Goal: Transaction & Acquisition: Download file/media

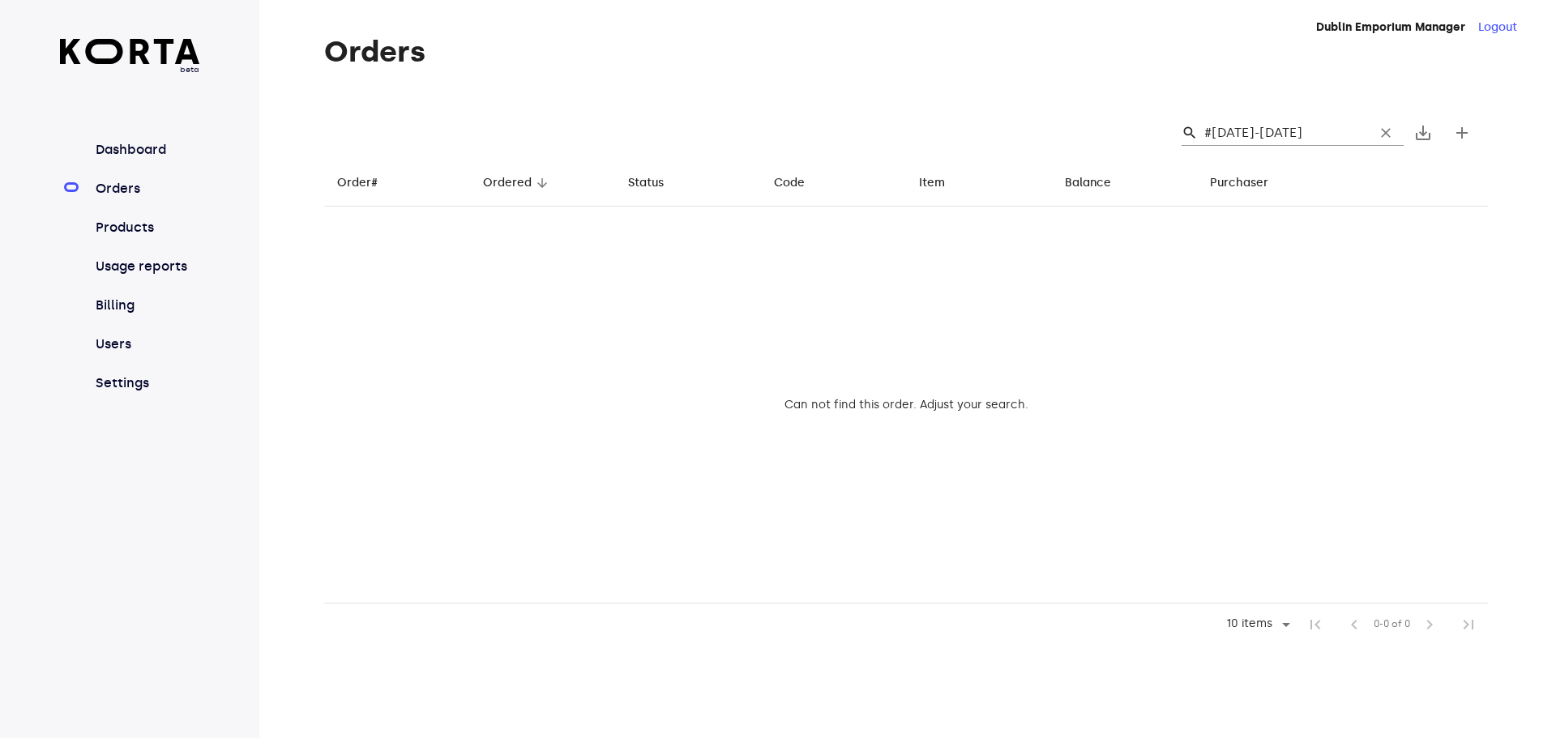
click at [1384, 134] on span "clear" at bounding box center [1386, 133] width 16 height 16
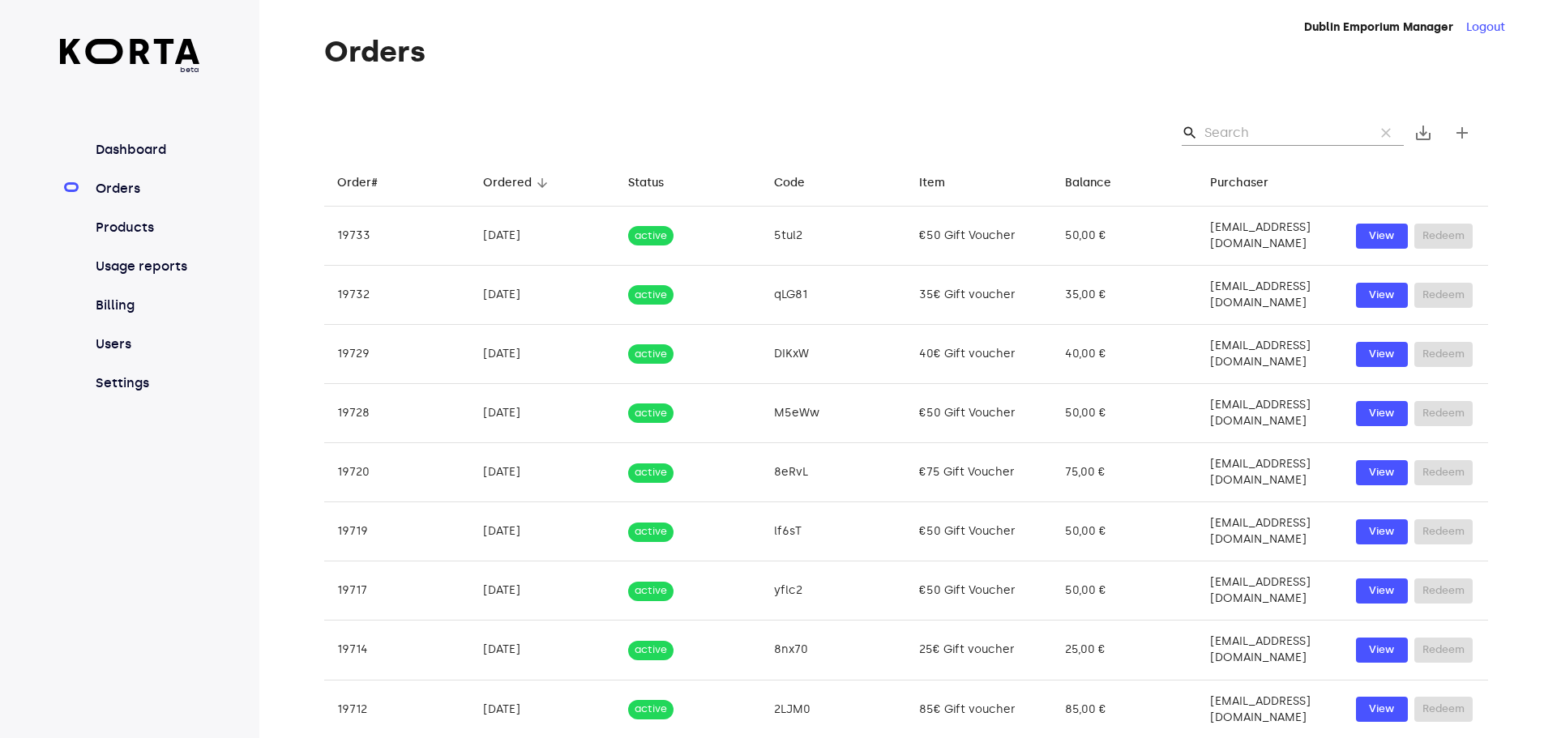
click at [1298, 115] on div "search clear save_alt add" at bounding box center [906, 133] width 1164 height 52
drag, startPoint x: 1274, startPoint y: 130, endPoint x: 1265, endPoint y: 131, distance: 9.8
click at [1265, 131] on input "Search" at bounding box center [1283, 133] width 157 height 26
click at [1216, 128] on input "Search" at bounding box center [1283, 133] width 157 height 26
click at [1244, 132] on input "Search" at bounding box center [1283, 133] width 157 height 26
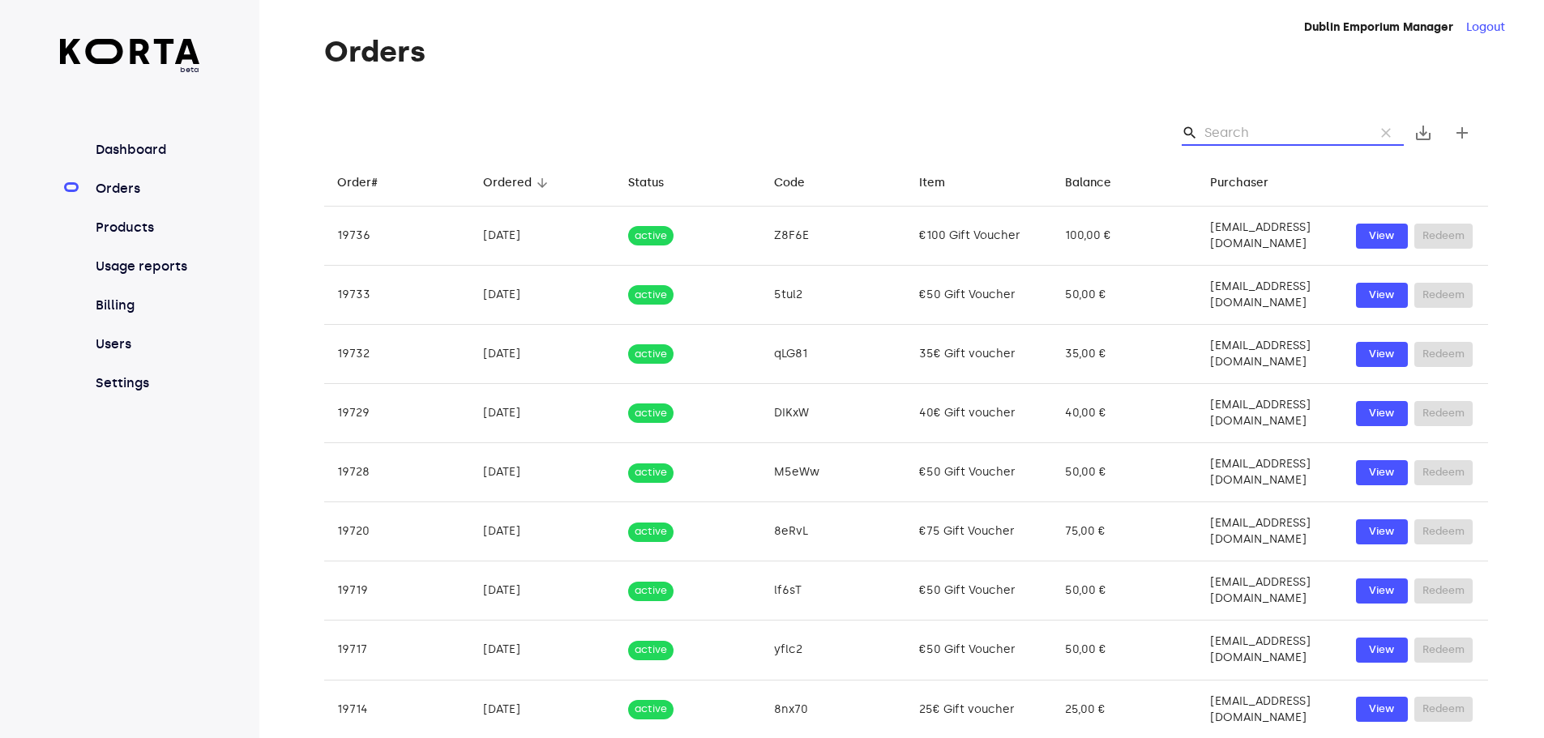
paste input "[EMAIL_ADDRESS][DOMAIN_NAME]"
type input "[EMAIL_ADDRESS][DOMAIN_NAME]"
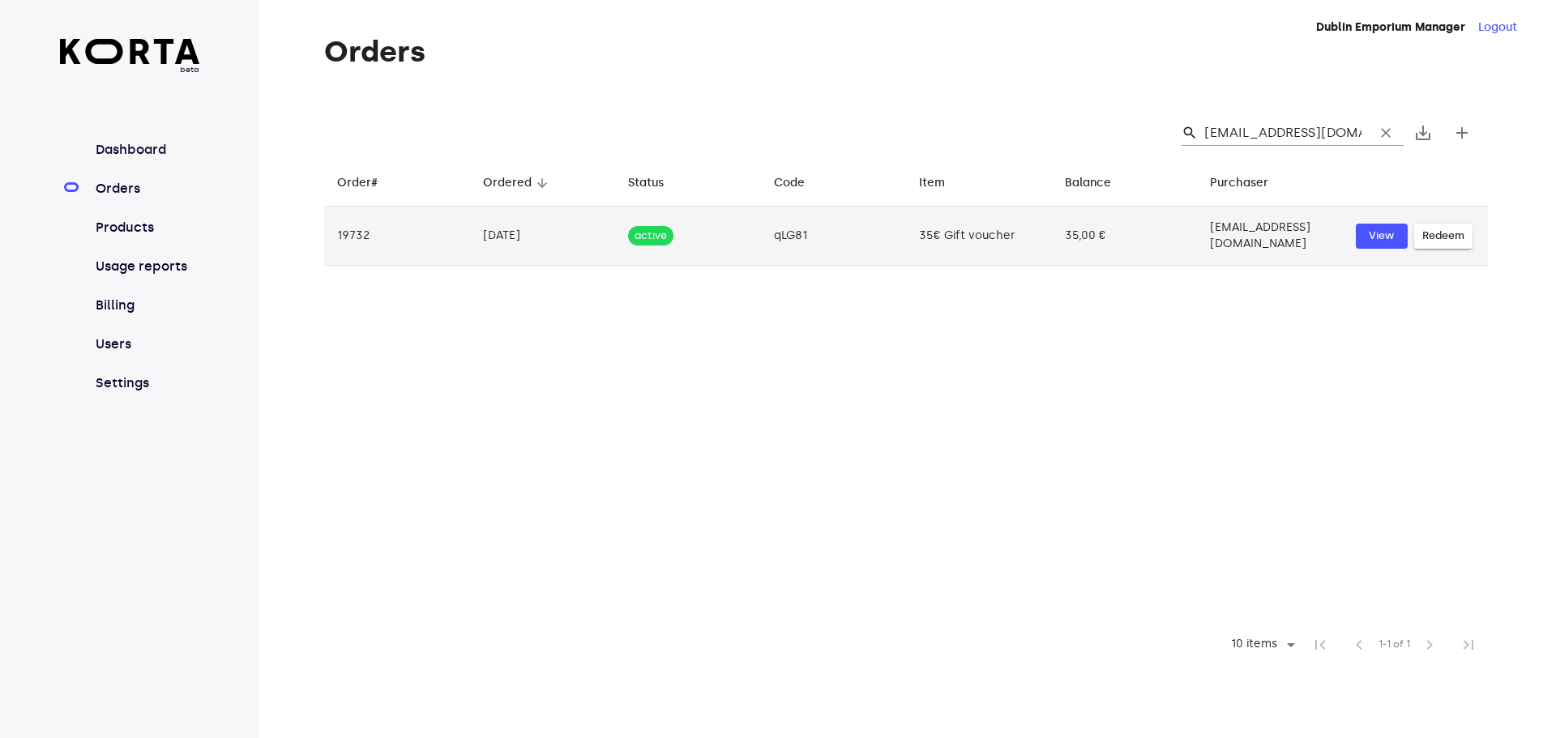
click at [495, 236] on td "[DATE]" at bounding box center [543, 236] width 146 height 59
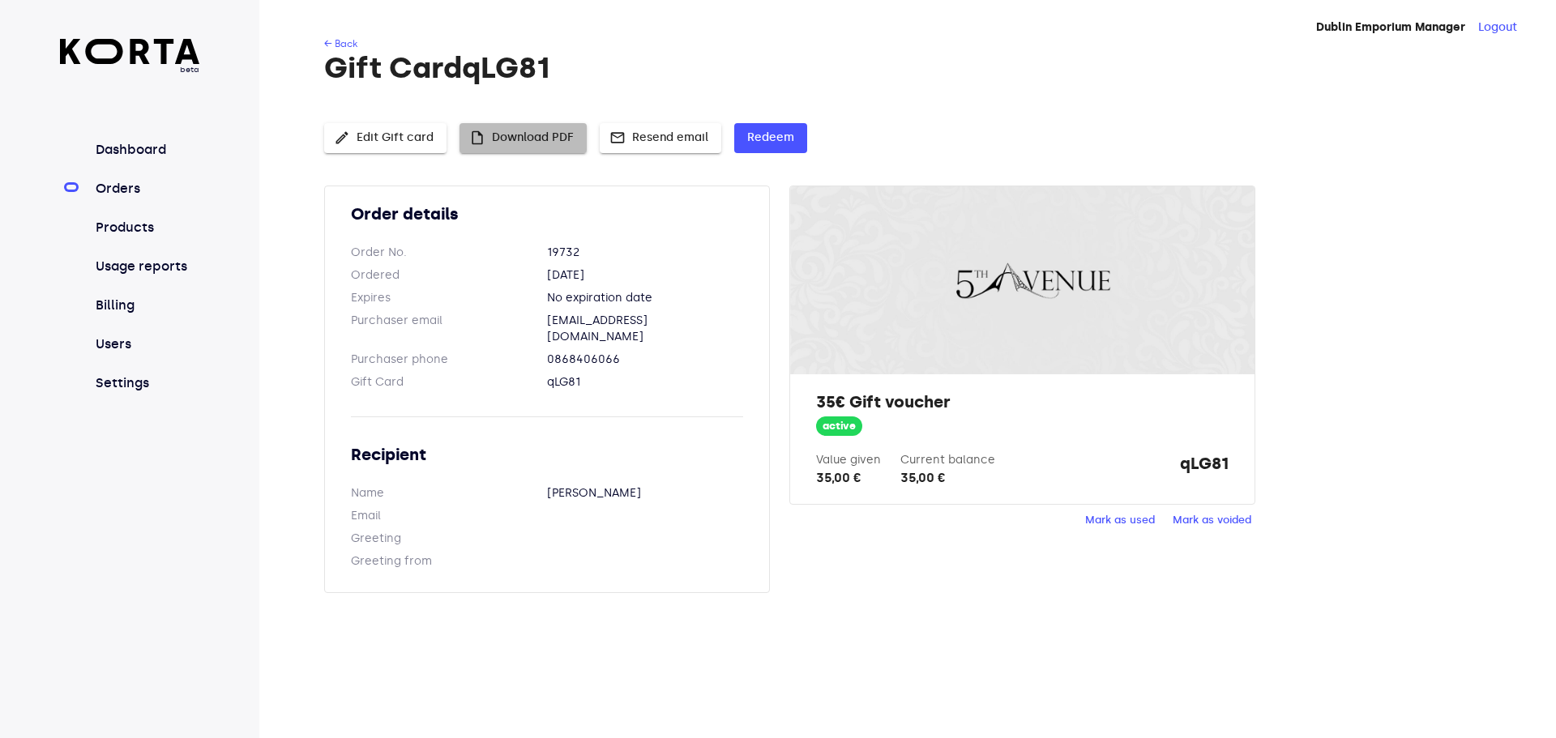
click at [537, 142] on span "insert_drive_file Download PDF" at bounding box center [523, 138] width 101 height 20
